Goal: Task Accomplishment & Management: Manage account settings

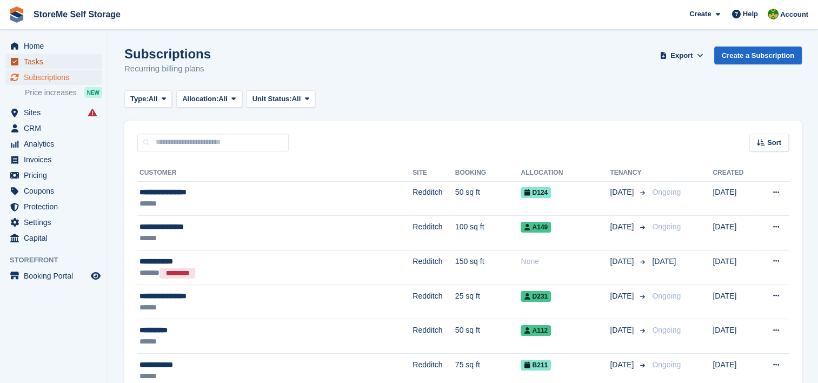
click at [50, 59] on span "Tasks" at bounding box center [56, 61] width 65 height 15
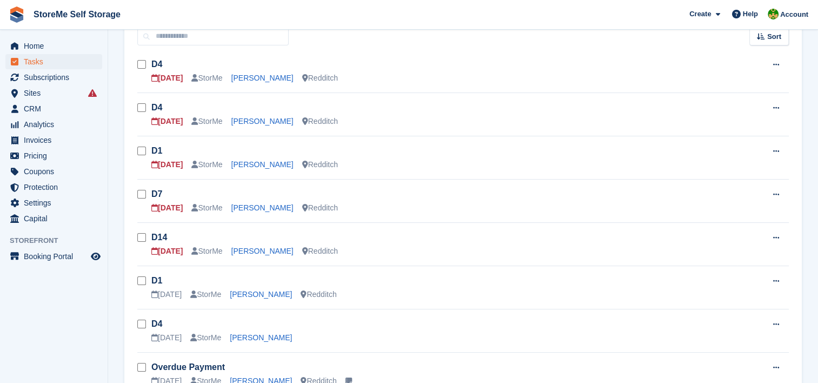
scroll to position [108, 0]
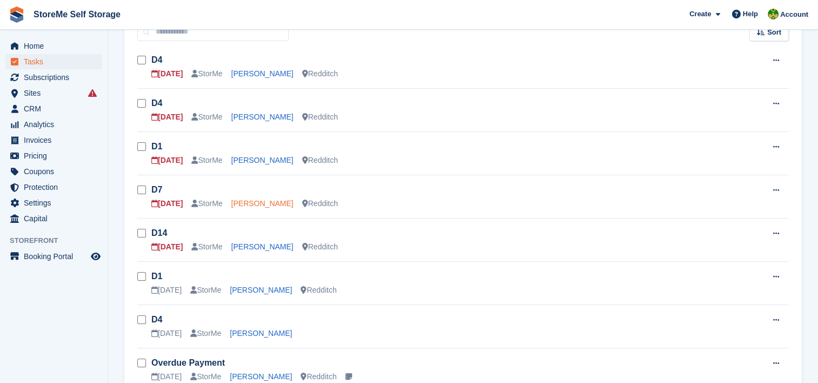
click at [259, 204] on link "[PERSON_NAME]" at bounding box center [262, 203] width 62 height 9
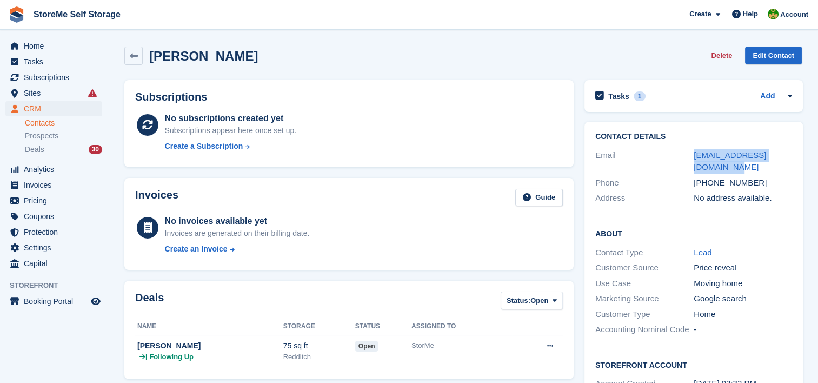
drag, startPoint x: 697, startPoint y: 162, endPoint x: 683, endPoint y: 151, distance: 17.3
click at [683, 151] on div "Email [EMAIL_ADDRESS][DOMAIN_NAME]" at bounding box center [693, 162] width 197 height 28
copy div "[EMAIL_ADDRESS][DOMAIN_NAME]"
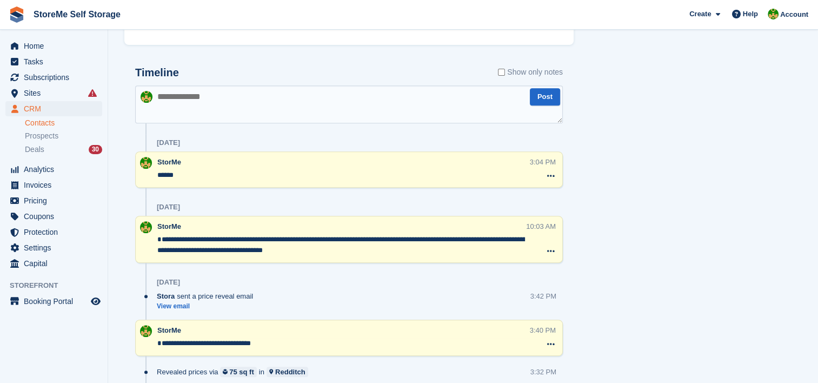
scroll to position [216, 0]
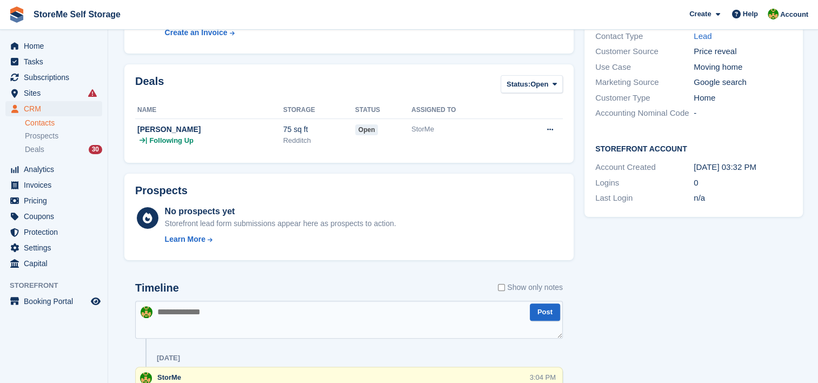
click at [204, 321] on textarea at bounding box center [349, 320] width 428 height 38
type textarea "**********"
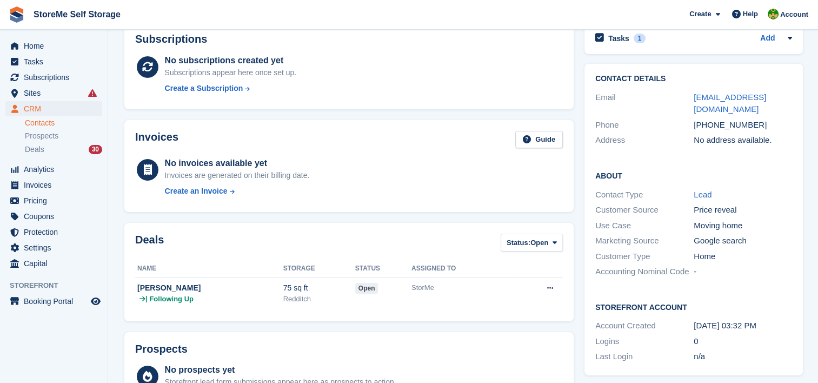
scroll to position [0, 0]
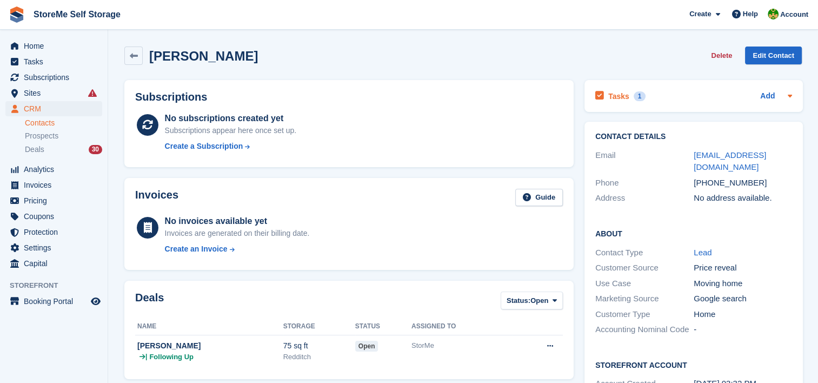
click at [626, 97] on div "Tasks 1" at bounding box center [620, 96] width 50 height 15
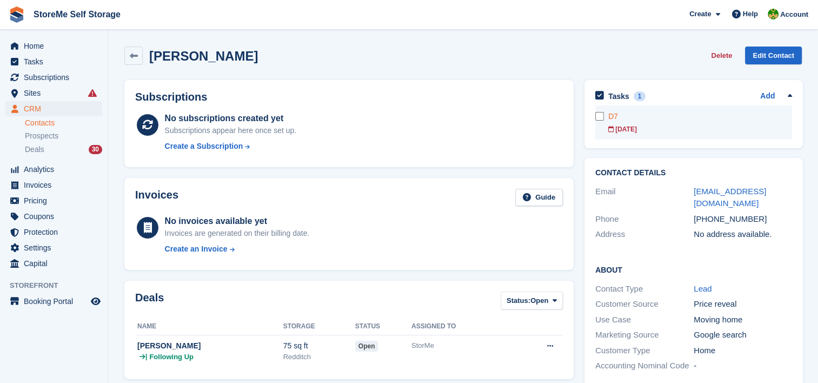
click at [603, 119] on form at bounding box center [601, 116] width 13 height 9
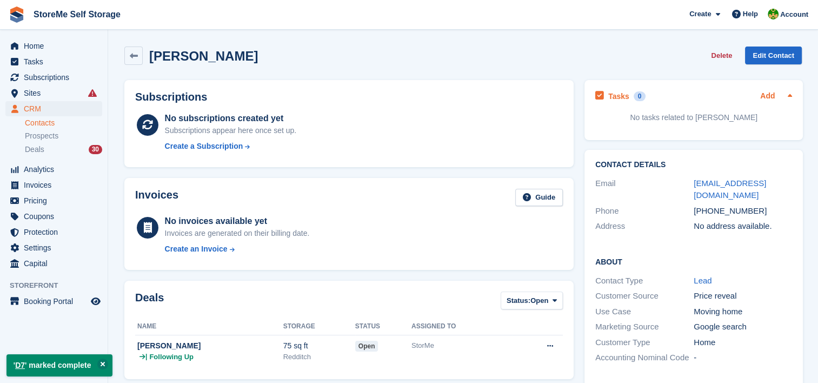
click at [758, 97] on div "Tasks 0 Add" at bounding box center [693, 96] width 197 height 15
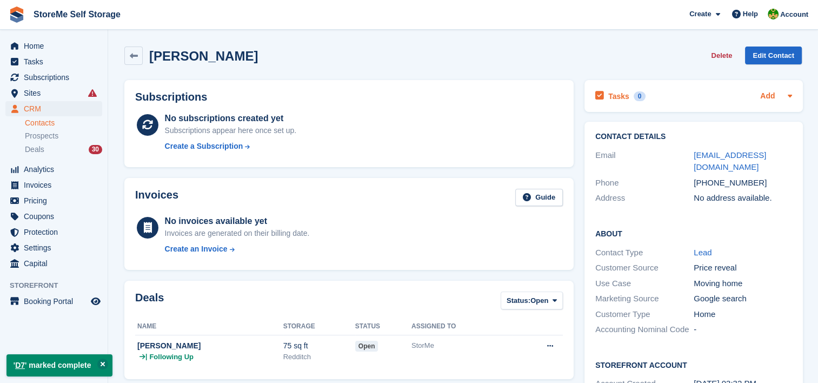
click at [766, 92] on link "Add" at bounding box center [767, 96] width 15 height 12
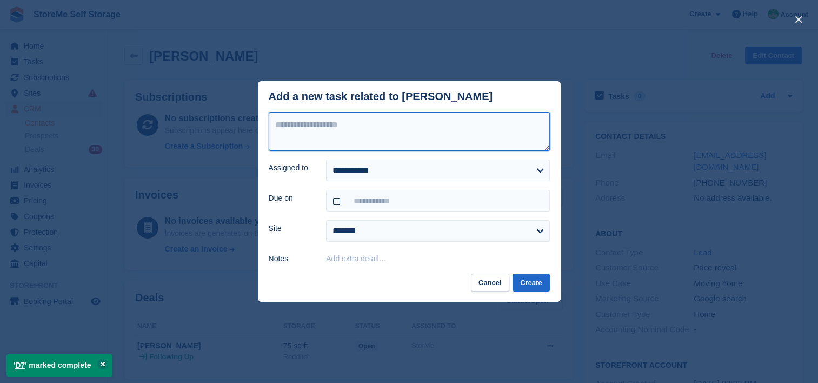
click at [391, 125] on textarea at bounding box center [409, 131] width 281 height 39
type textarea "***"
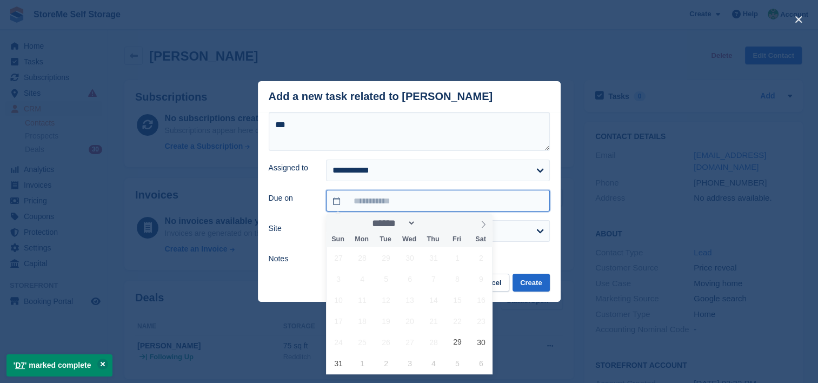
click at [390, 196] on input "text" at bounding box center [437, 201] width 223 height 22
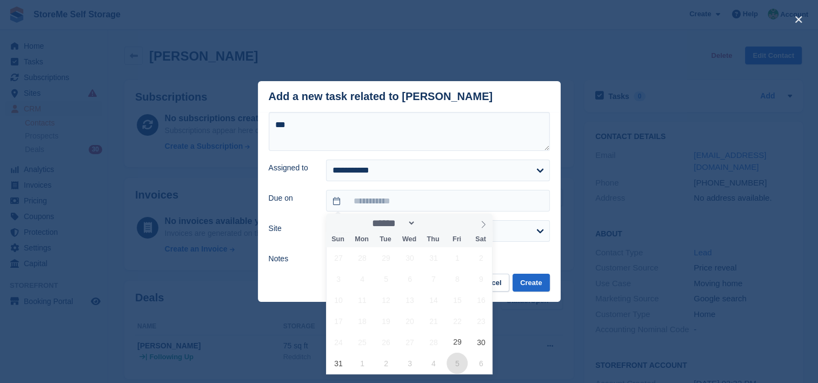
click at [466, 365] on span "5" at bounding box center [456, 362] width 21 height 21
type input "**********"
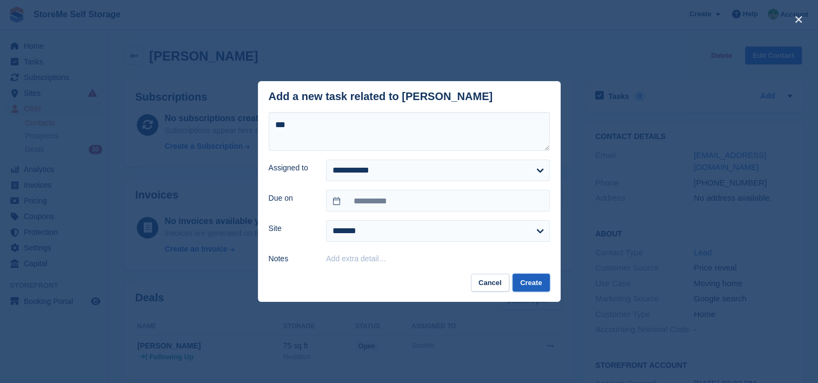
click at [523, 279] on button "Create" at bounding box center [530, 283] width 37 height 18
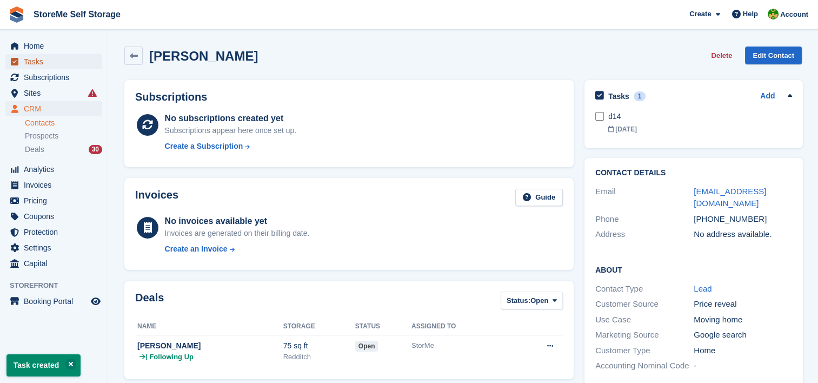
click at [55, 65] on span "Tasks" at bounding box center [56, 61] width 65 height 15
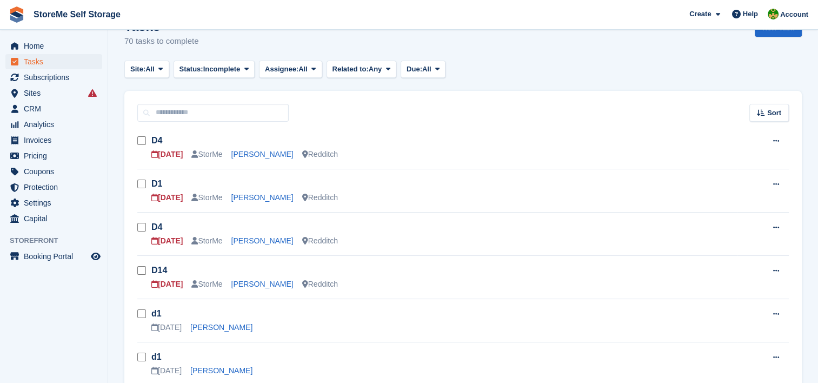
scroll to position [54, 0]
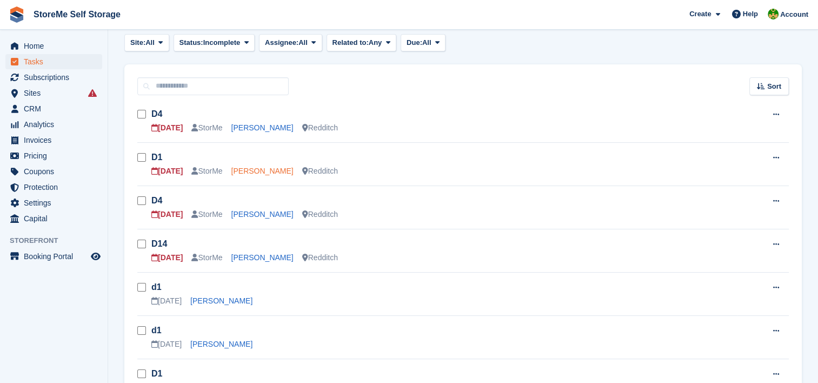
click at [266, 173] on link "[PERSON_NAME]" at bounding box center [262, 170] width 62 height 9
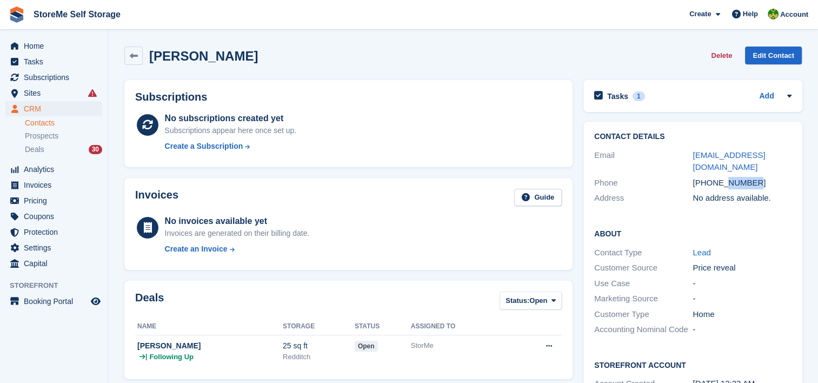
drag, startPoint x: 758, startPoint y: 169, endPoint x: 723, endPoint y: 171, distance: 35.8
click at [723, 177] on div "[PHONE_NUMBER]" at bounding box center [741, 183] width 98 height 12
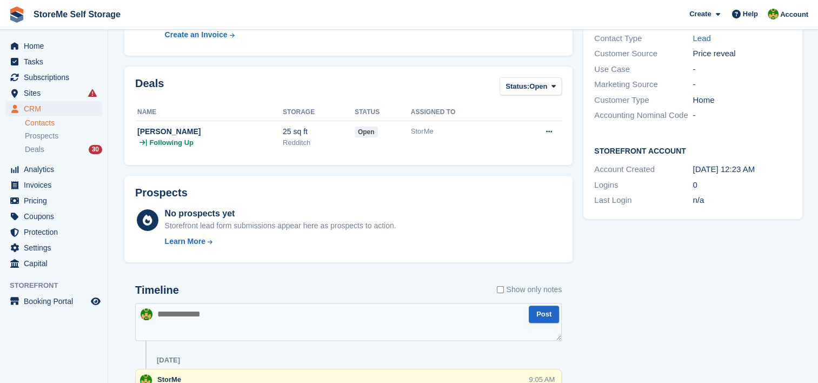
scroll to position [216, 0]
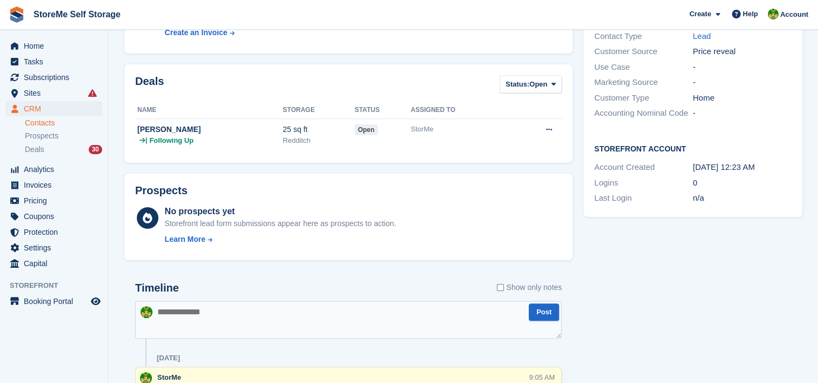
click at [227, 323] on textarea at bounding box center [348, 320] width 426 height 38
type textarea "**********"
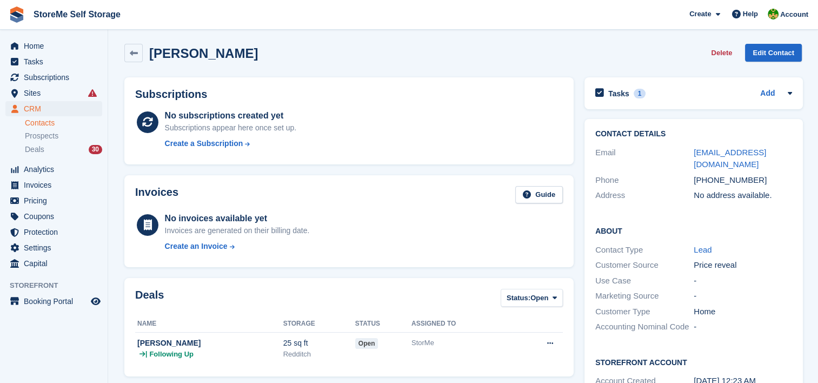
scroll to position [0, 0]
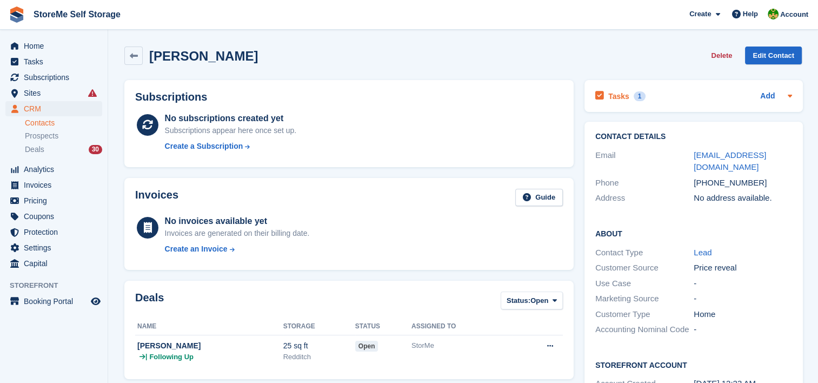
click at [617, 99] on h2 "Tasks" at bounding box center [618, 96] width 21 height 10
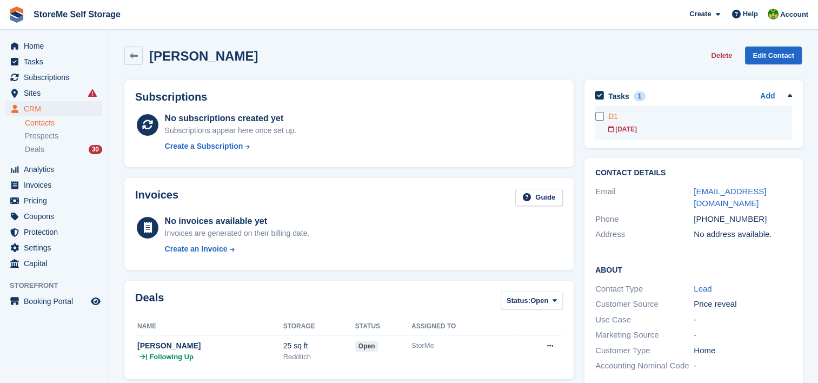
click at [621, 119] on div "D1" at bounding box center [700, 116] width 184 height 11
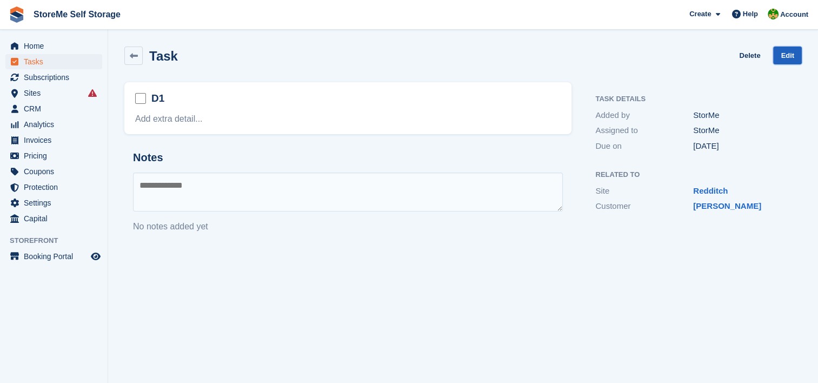
click at [786, 52] on link "Edit" at bounding box center [787, 55] width 29 height 18
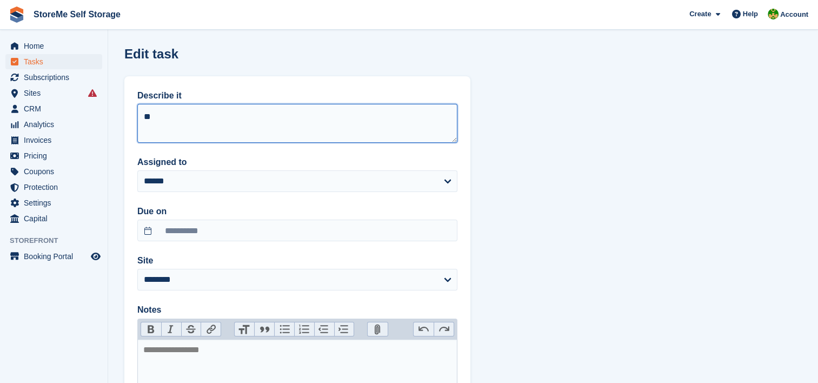
drag, startPoint x: 331, startPoint y: 139, endPoint x: 318, endPoint y: 126, distance: 18.7
click at [330, 139] on textarea "**" at bounding box center [297, 123] width 320 height 39
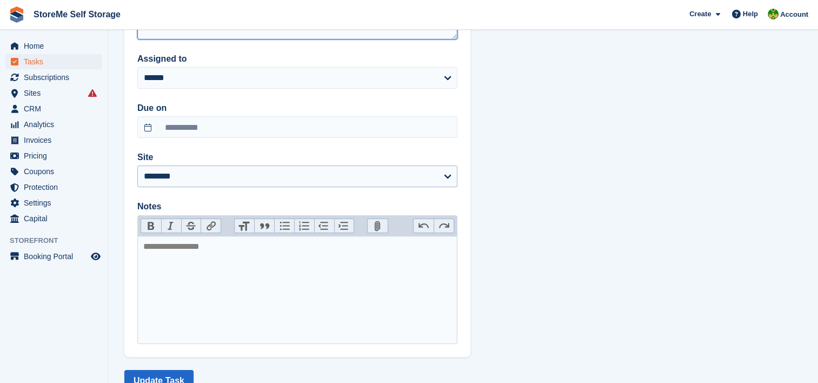
scroll to position [108, 0]
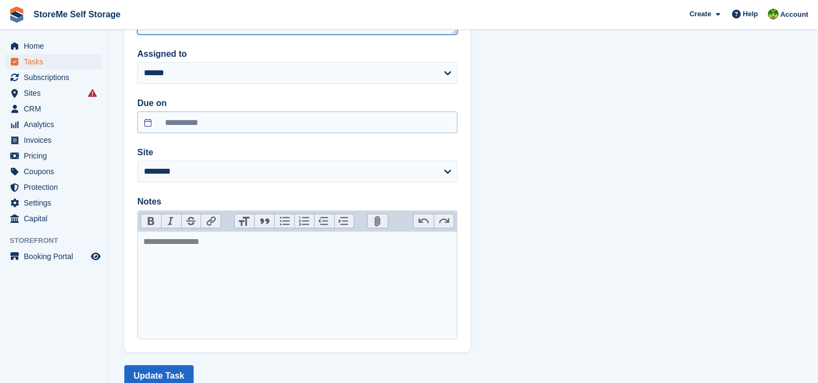
type textarea "**"
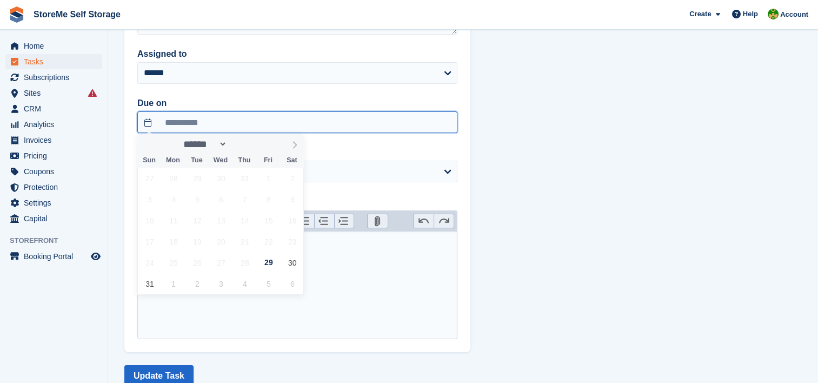
click at [261, 117] on input "**********" at bounding box center [297, 122] width 320 height 22
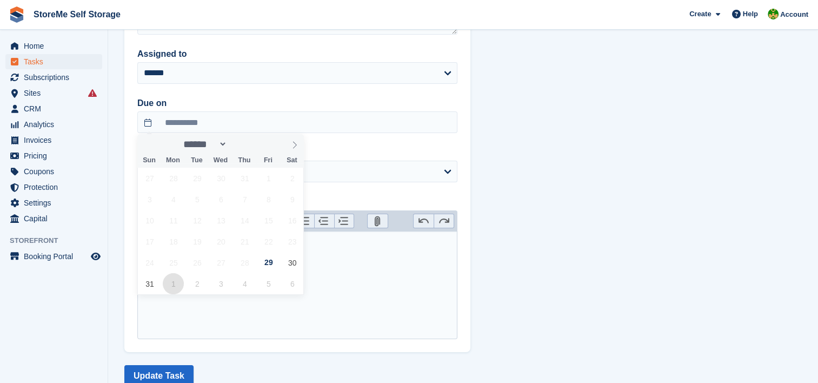
click at [163, 284] on span "1" at bounding box center [173, 283] width 21 height 21
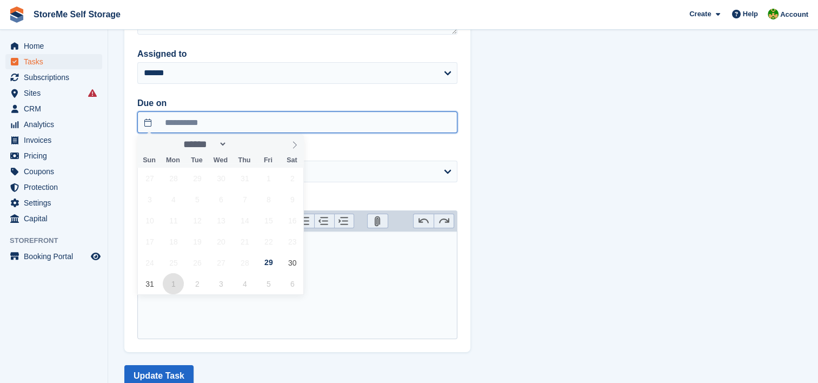
type input "**********"
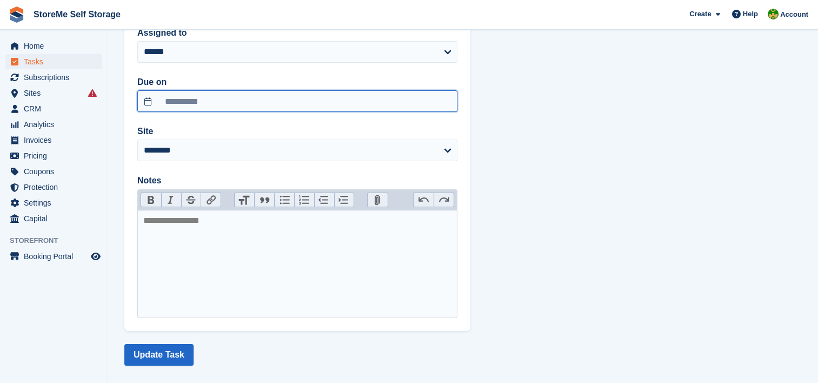
scroll to position [141, 0]
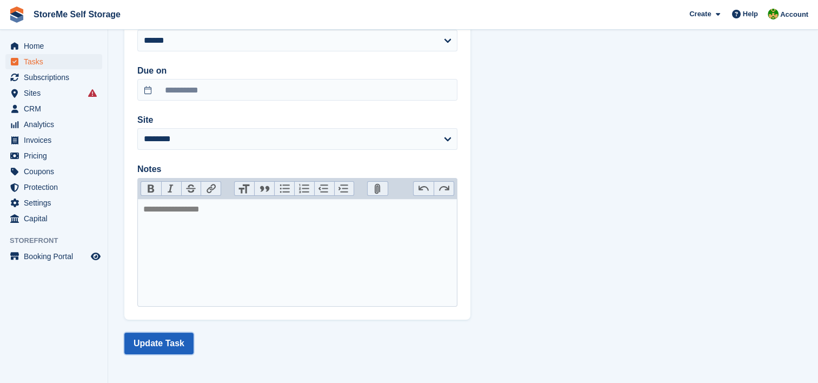
click at [166, 347] on button "Update Task" at bounding box center [158, 343] width 69 height 22
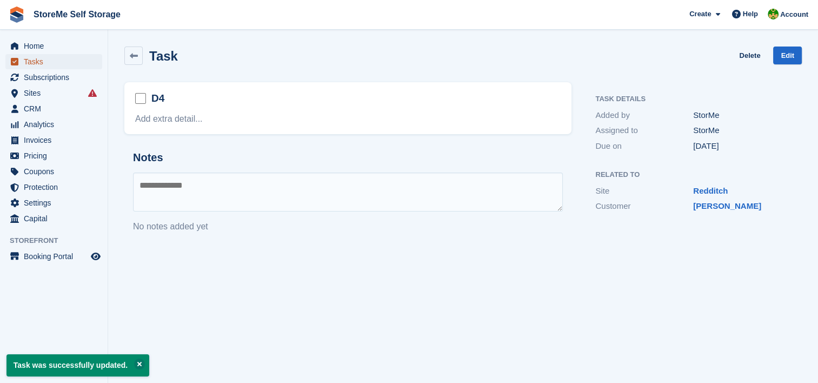
click at [56, 63] on span "Tasks" at bounding box center [56, 61] width 65 height 15
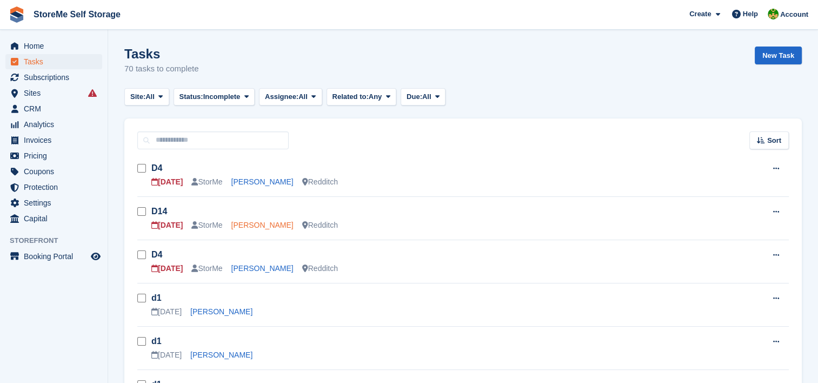
click at [257, 225] on link "[PERSON_NAME]" at bounding box center [262, 225] width 62 height 9
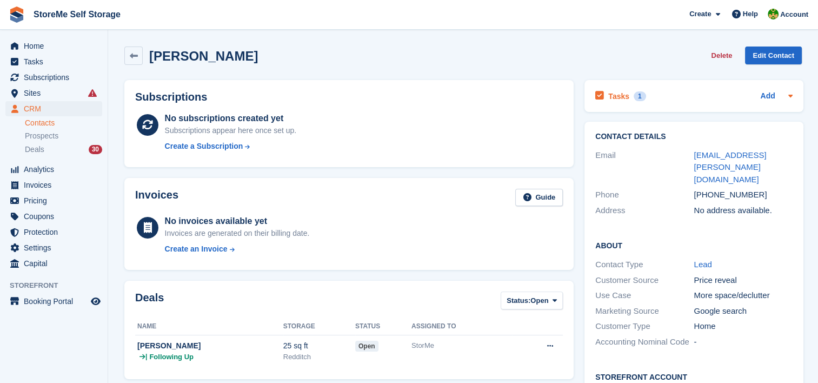
click at [625, 97] on div "Tasks 1" at bounding box center [620, 96] width 50 height 15
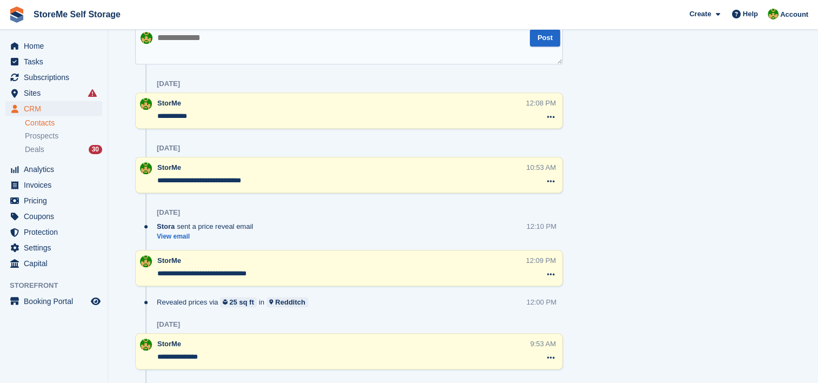
scroll to position [436, 0]
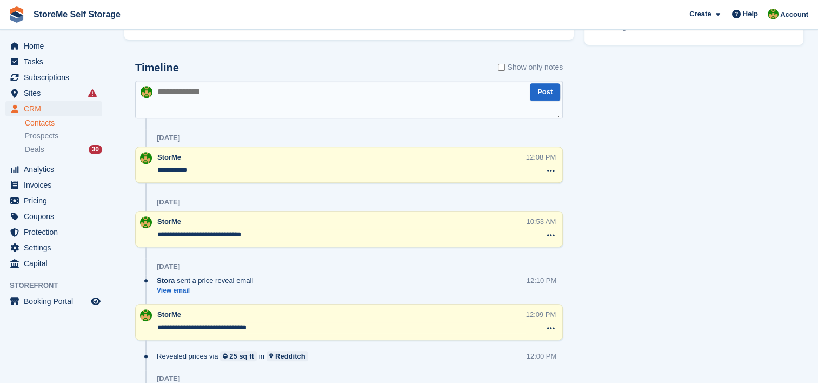
click at [567, 138] on div "**********" at bounding box center [348, 345] width 449 height 589
click at [203, 101] on textarea at bounding box center [349, 100] width 428 height 38
click at [552, 172] on icon at bounding box center [551, 170] width 8 height 9
click at [313, 97] on textarea at bounding box center [349, 100] width 428 height 38
click at [376, 99] on textarea at bounding box center [349, 100] width 428 height 38
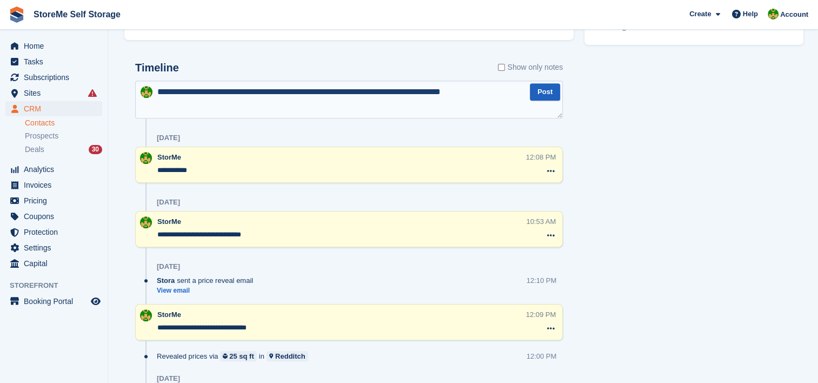
type textarea "**********"
click at [543, 89] on button "Post" at bounding box center [545, 92] width 30 height 18
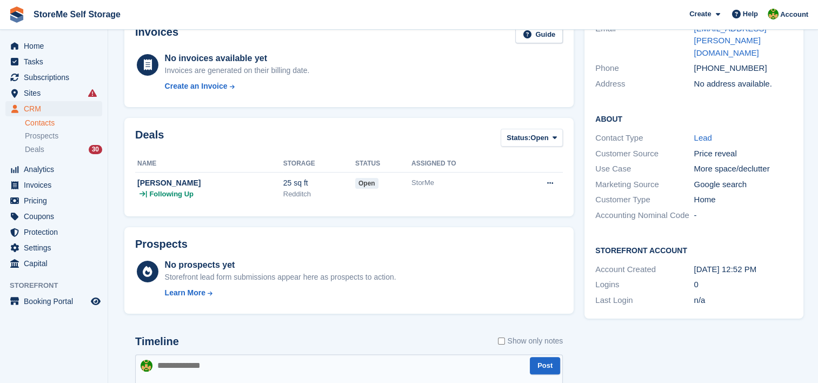
scroll to position [0, 0]
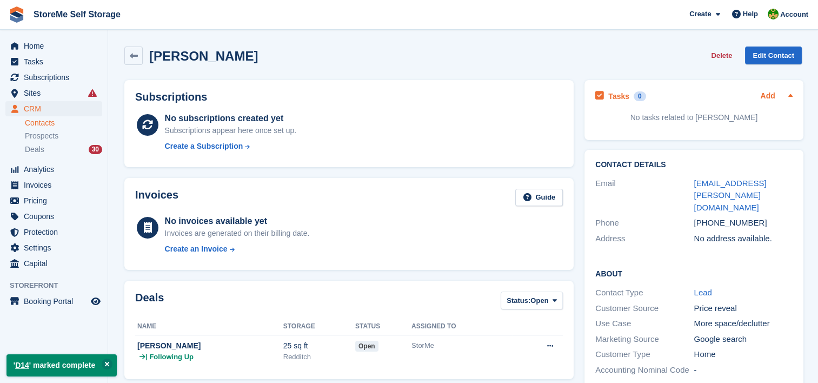
click at [764, 96] on link "Add" at bounding box center [767, 96] width 15 height 12
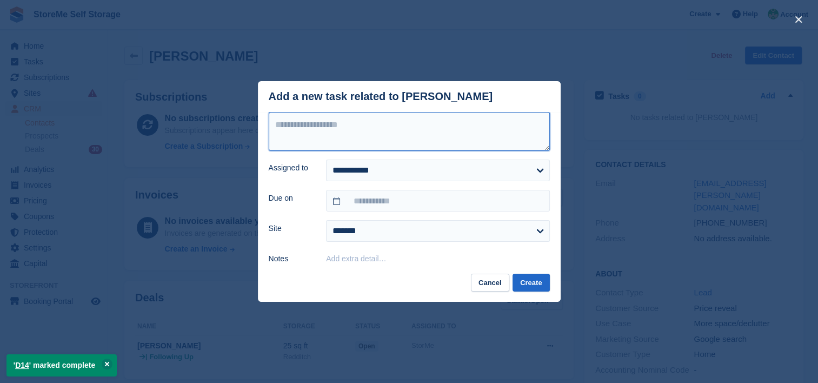
click at [456, 147] on textarea at bounding box center [409, 131] width 281 height 39
type textarea "***"
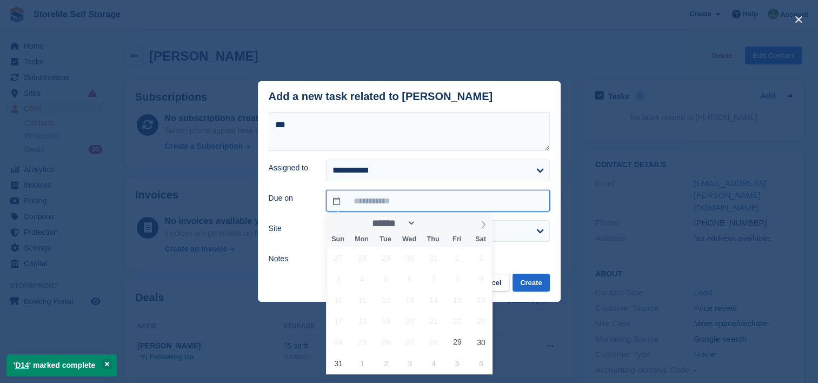
click at [363, 192] on input "text" at bounding box center [437, 201] width 223 height 22
click at [461, 360] on span "5" at bounding box center [456, 362] width 21 height 21
type input "**********"
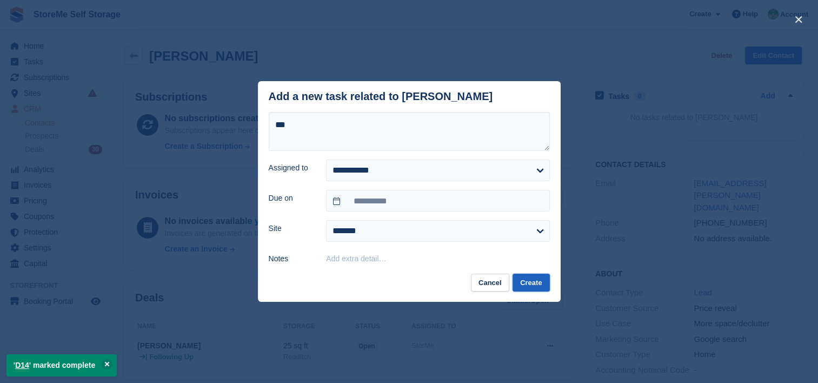
click at [529, 277] on button "Create" at bounding box center [530, 283] width 37 height 18
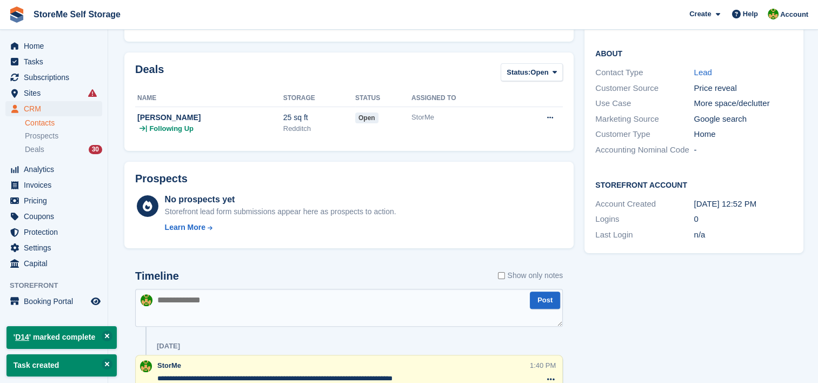
scroll to position [54, 0]
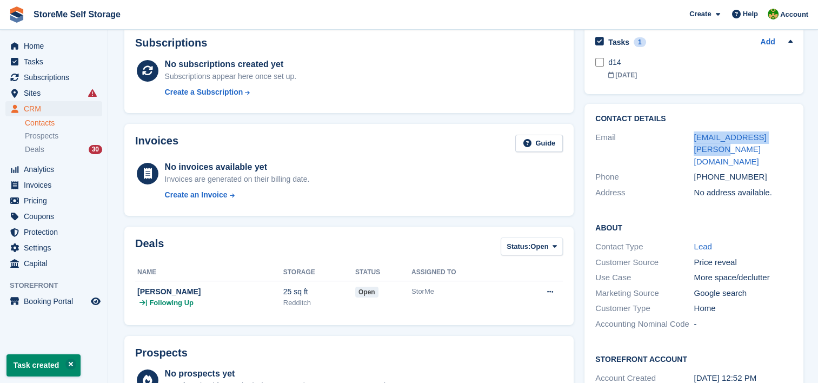
drag, startPoint x: 778, startPoint y: 136, endPoint x: 688, endPoint y: 136, distance: 90.8
click at [688, 136] on div "Email [EMAIL_ADDRESS][PERSON_NAME][DOMAIN_NAME]" at bounding box center [693, 150] width 197 height 40
copy div "[EMAIL_ADDRESS][PERSON_NAME][DOMAIN_NAME]"
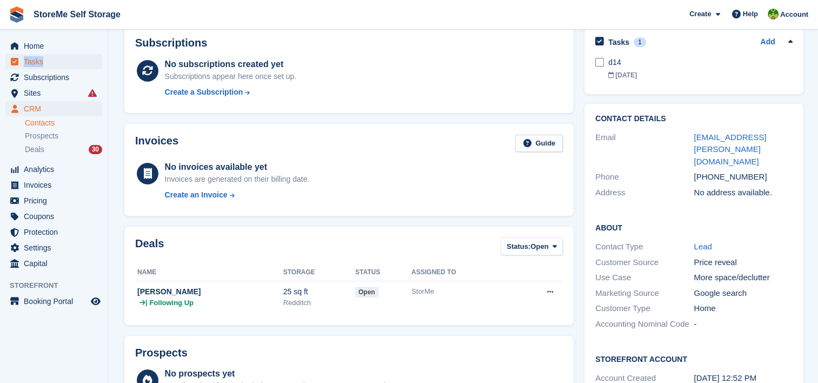
drag, startPoint x: 44, startPoint y: 54, endPoint x: 43, endPoint y: 62, distance: 8.2
click at [43, 62] on ul "Home Tasks Subscriptions Subscriptions Subscriptions Price increases NEW Price …" at bounding box center [54, 154] width 108 height 233
drag, startPoint x: 43, startPoint y: 62, endPoint x: 82, endPoint y: 59, distance: 39.0
click at [82, 59] on span "Tasks" at bounding box center [56, 61] width 65 height 15
